Goal: Navigation & Orientation: Find specific page/section

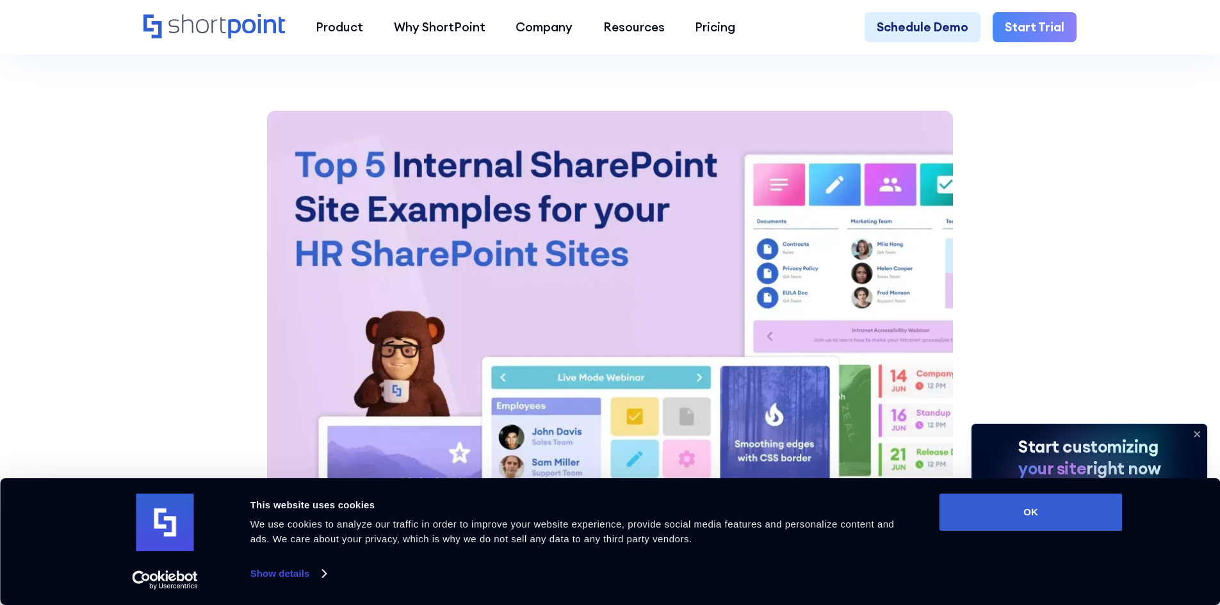
scroll to position [1728, 0]
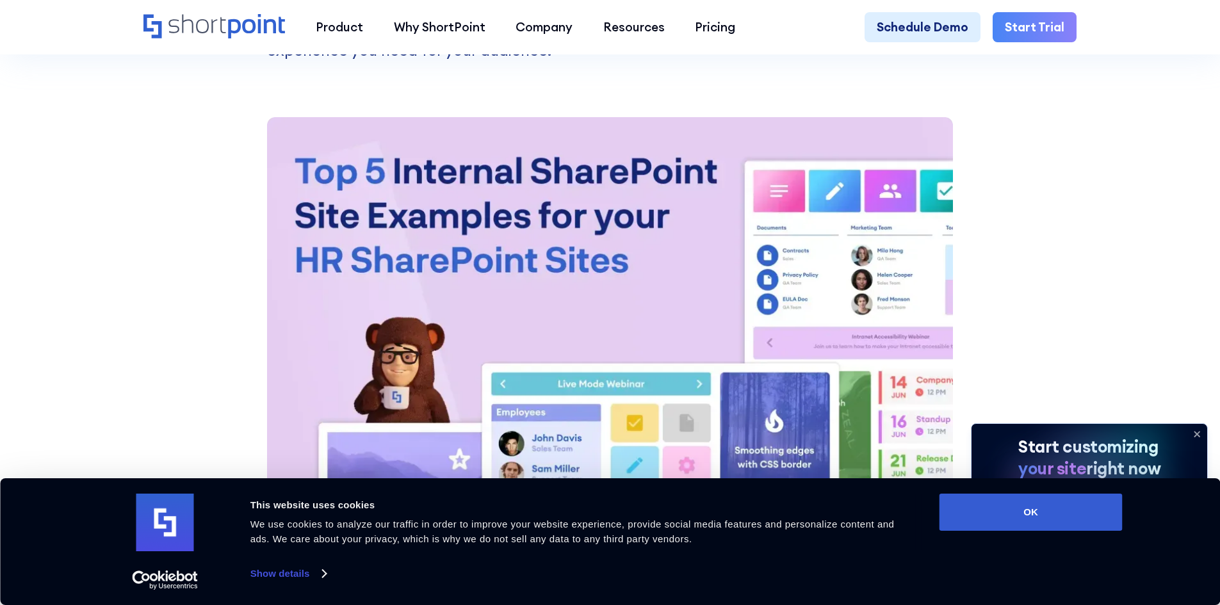
click at [1197, 431] on icon at bounding box center [1196, 434] width 20 height 20
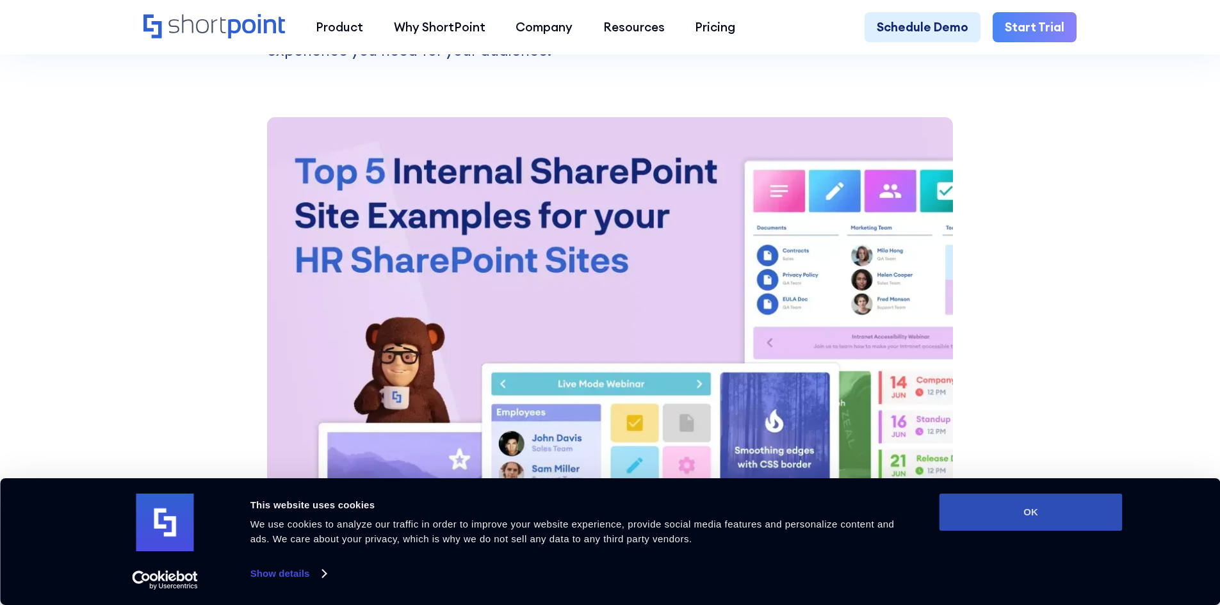
click at [1007, 522] on button "OK" at bounding box center [1030, 512] width 183 height 37
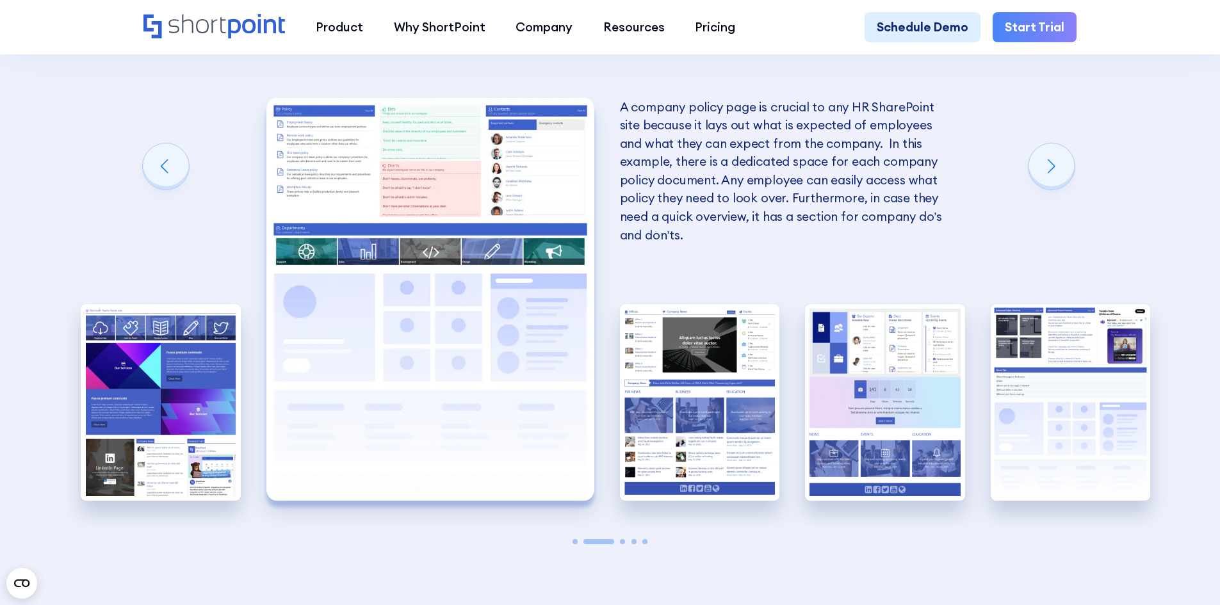
scroll to position [2689, 0]
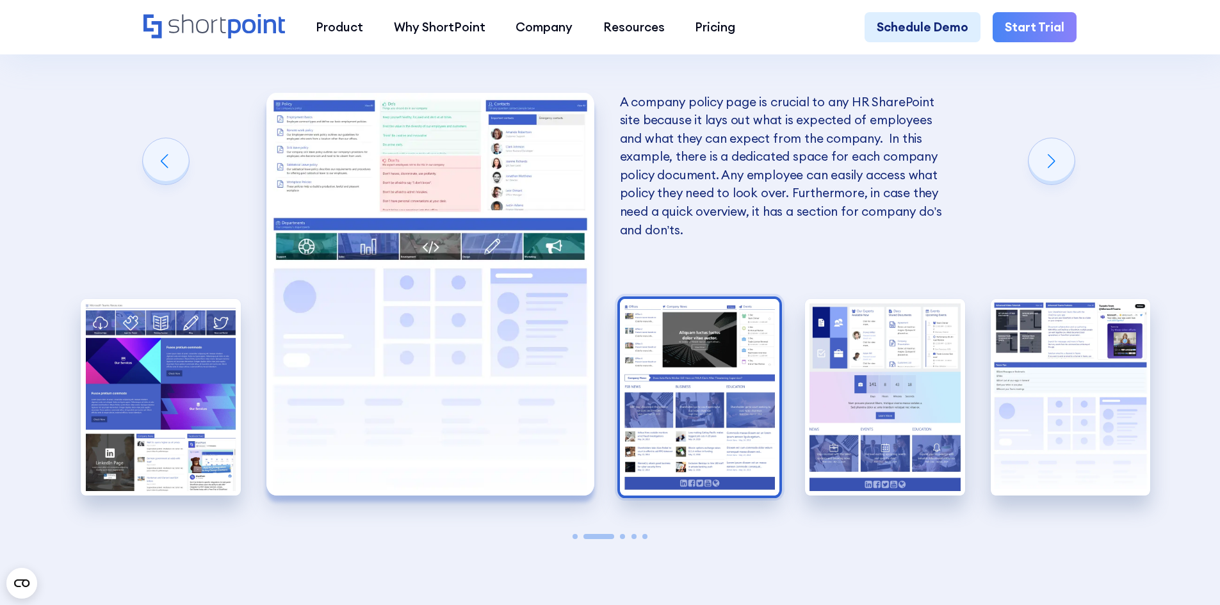
click at [737, 423] on img "3 / 5" at bounding box center [700, 397] width 160 height 197
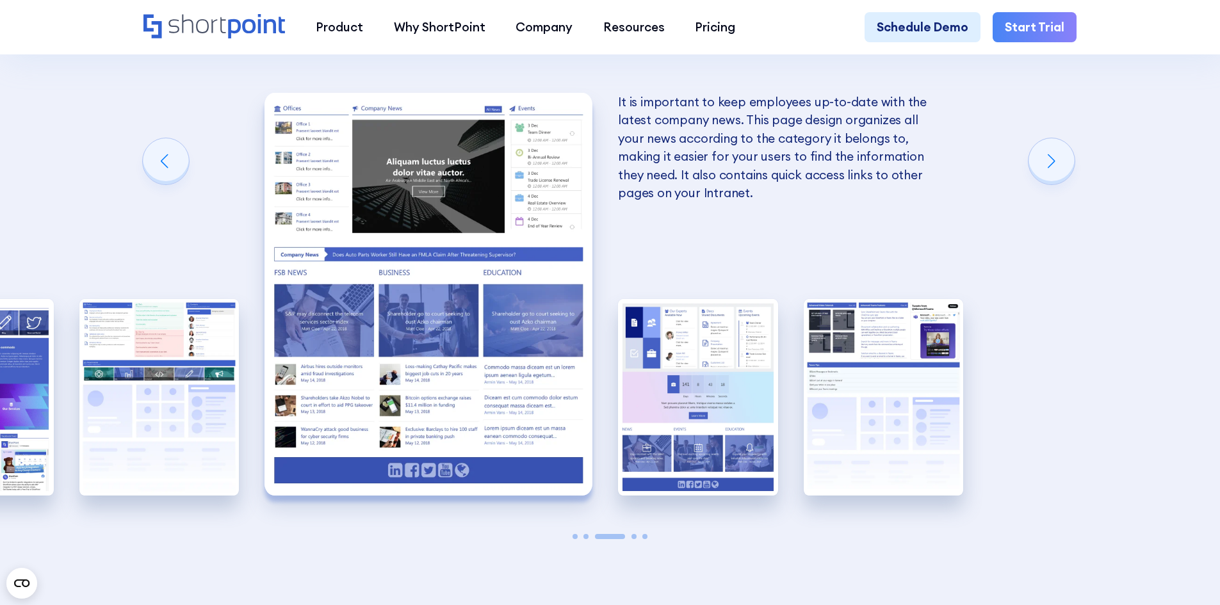
click at [737, 423] on img "4 / 5" at bounding box center [698, 397] width 160 height 197
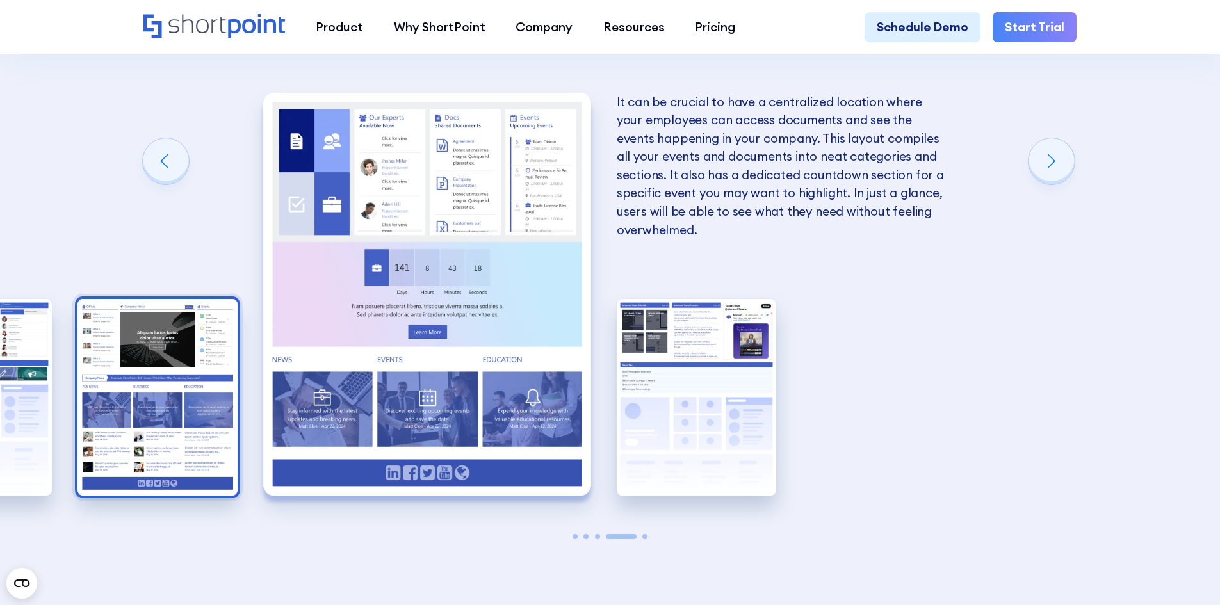
click at [737, 423] on img "5 / 5" at bounding box center [696, 397] width 160 height 197
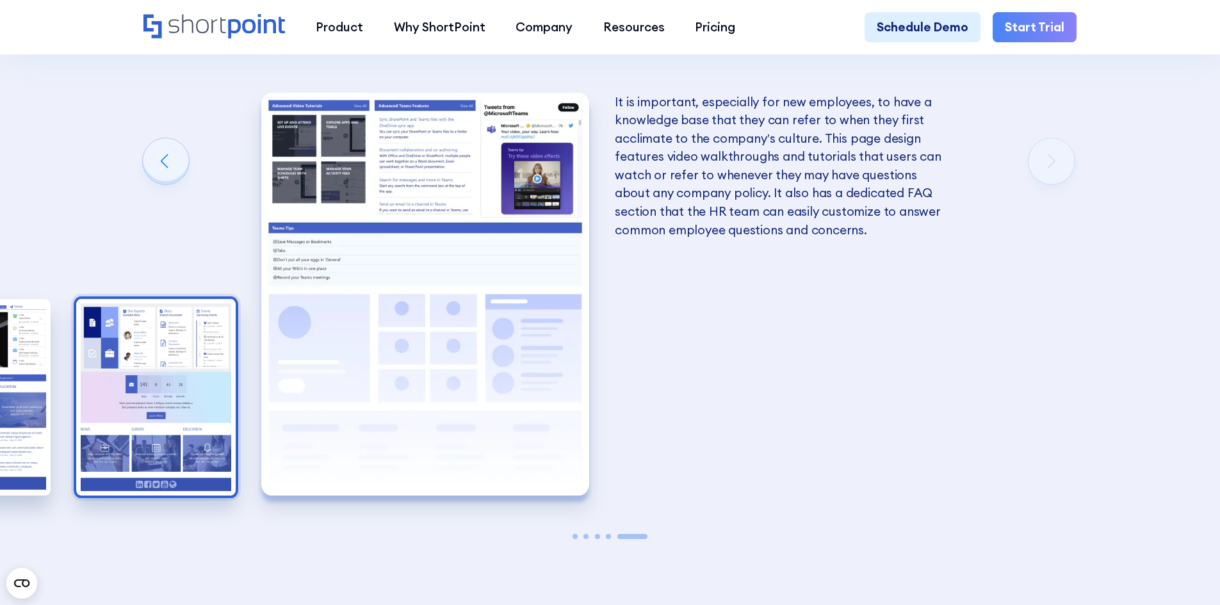
click at [177, 460] on img "4 / 5" at bounding box center [156, 397] width 160 height 197
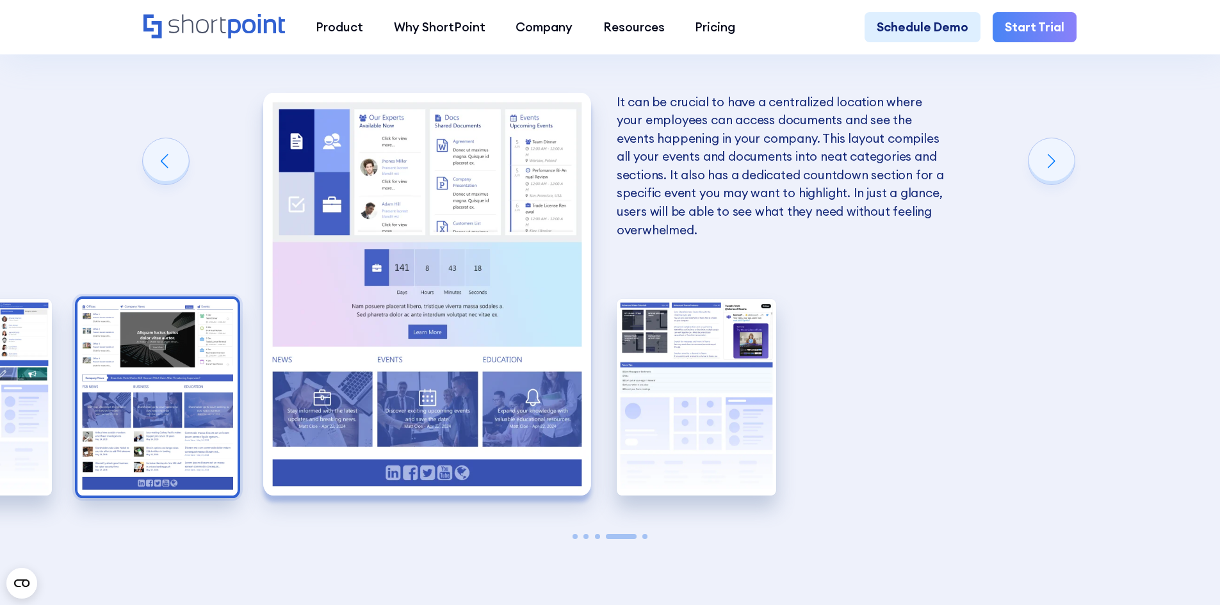
click at [163, 433] on img "3 / 5" at bounding box center [157, 397] width 160 height 197
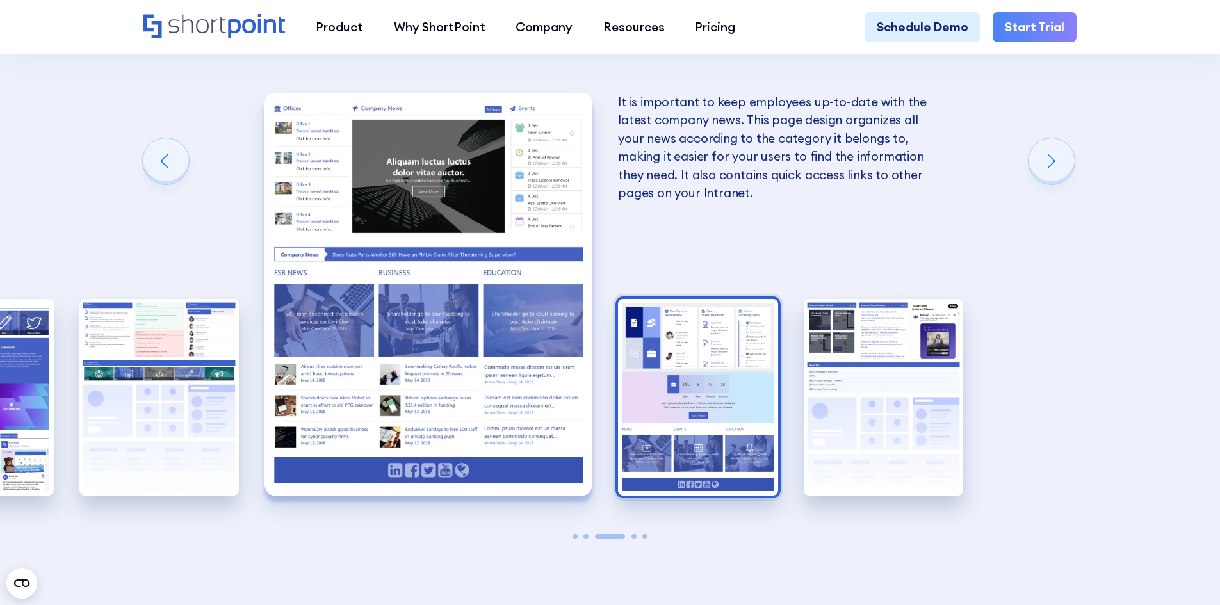
click at [704, 415] on img "4 / 5" at bounding box center [698, 397] width 160 height 197
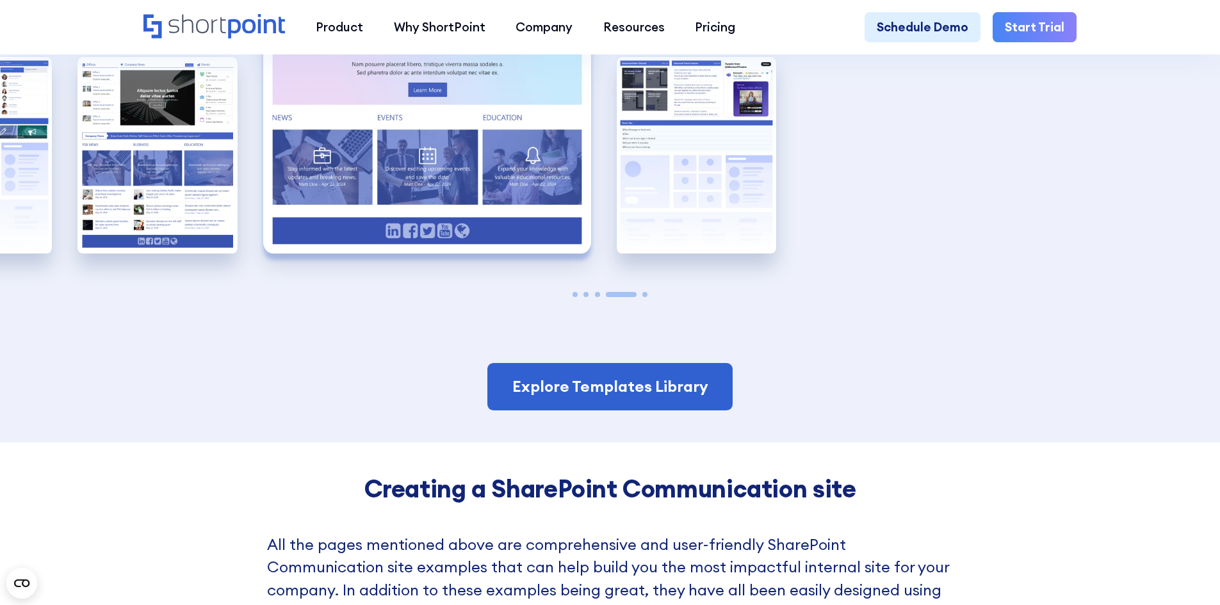
scroll to position [2928, 0]
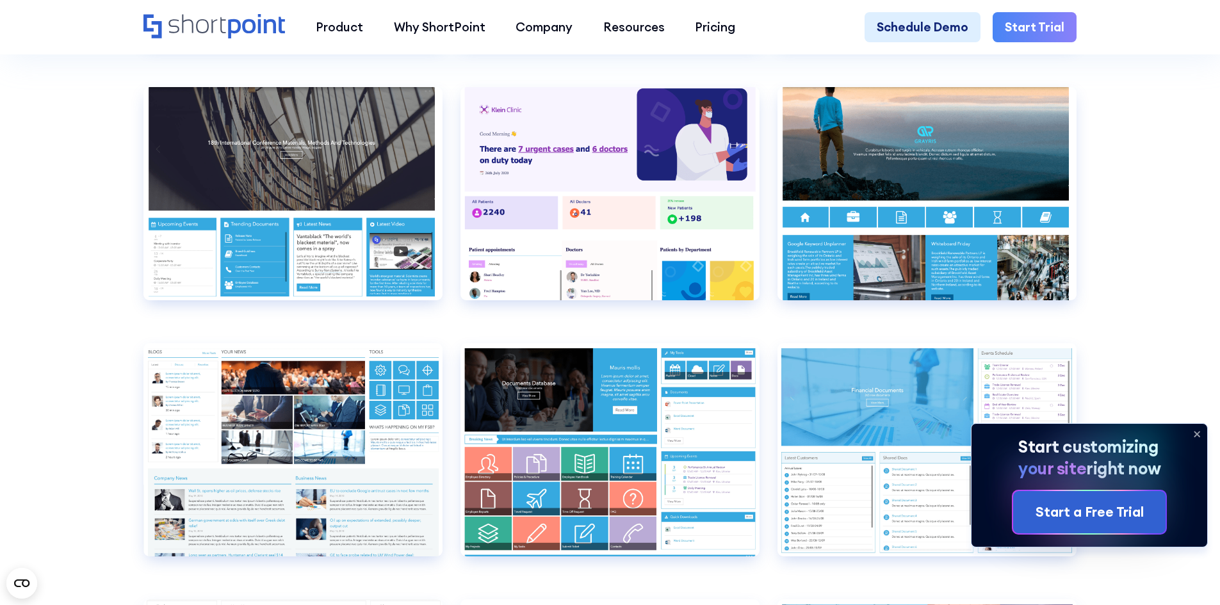
scroll to position [6402, 0]
